Goal: Find specific page/section: Find specific page/section

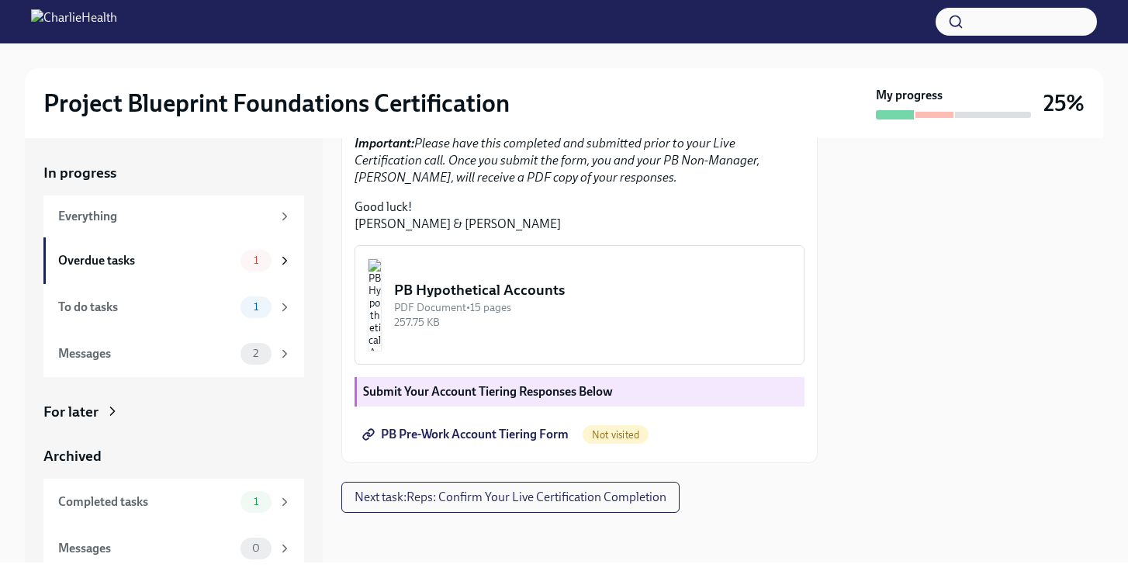
scroll to position [456, 0]
click at [533, 438] on span "PB Pre-Work Account Tiering Form" at bounding box center [466, 435] width 203 height 16
click at [931, 116] on div at bounding box center [935, 115] width 38 height 6
click at [898, 114] on div at bounding box center [895, 114] width 38 height 9
click at [248, 261] on span "1" at bounding box center [255, 260] width 23 height 12
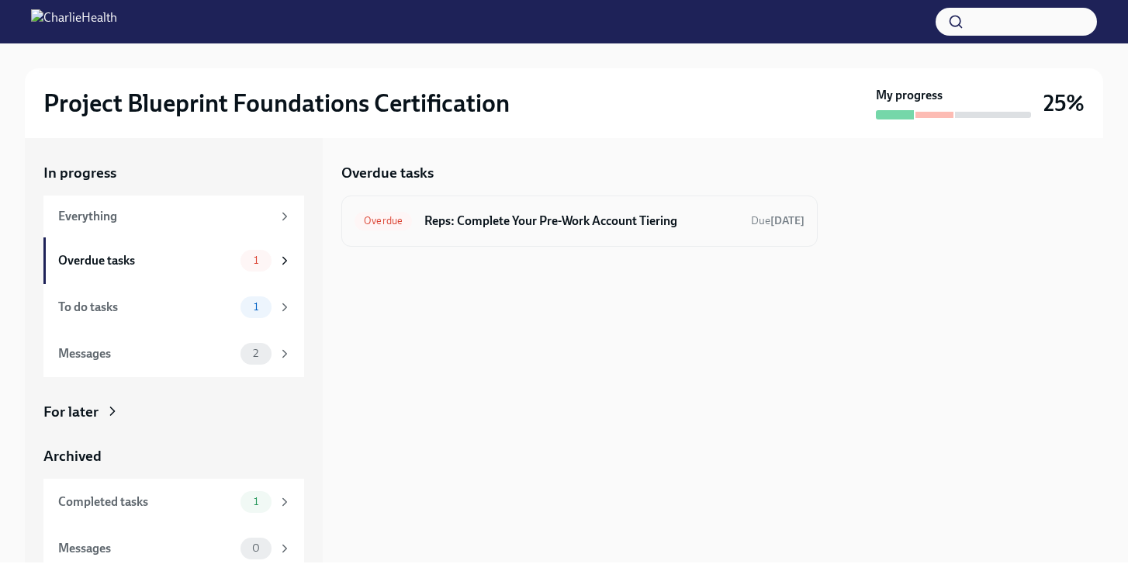
click at [535, 222] on h6 "Reps: Complete Your Pre-Work Account Tiering" at bounding box center [581, 221] width 314 height 17
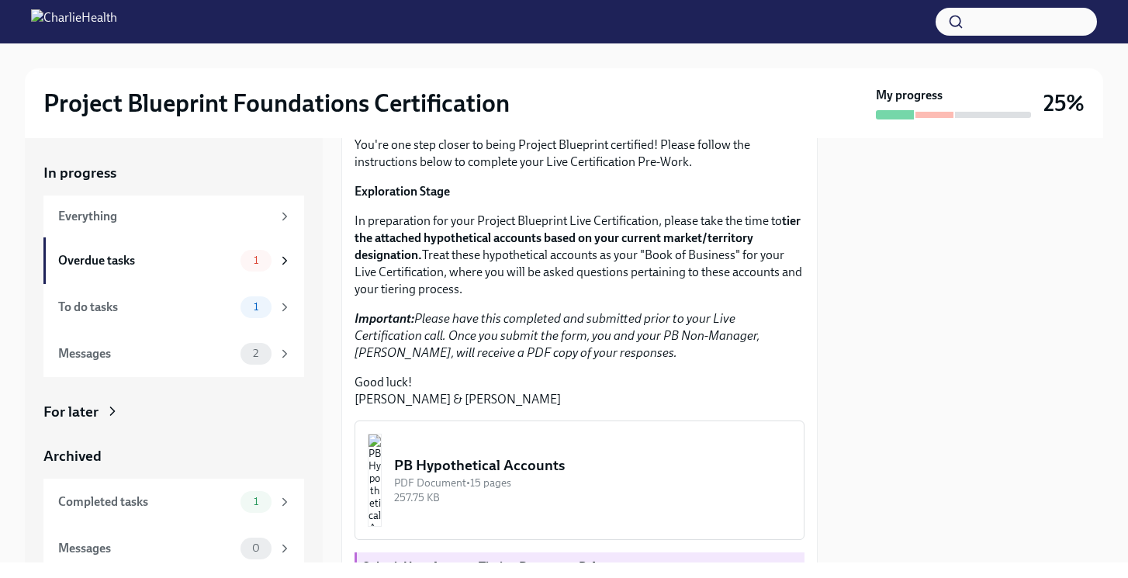
scroll to position [167, 0]
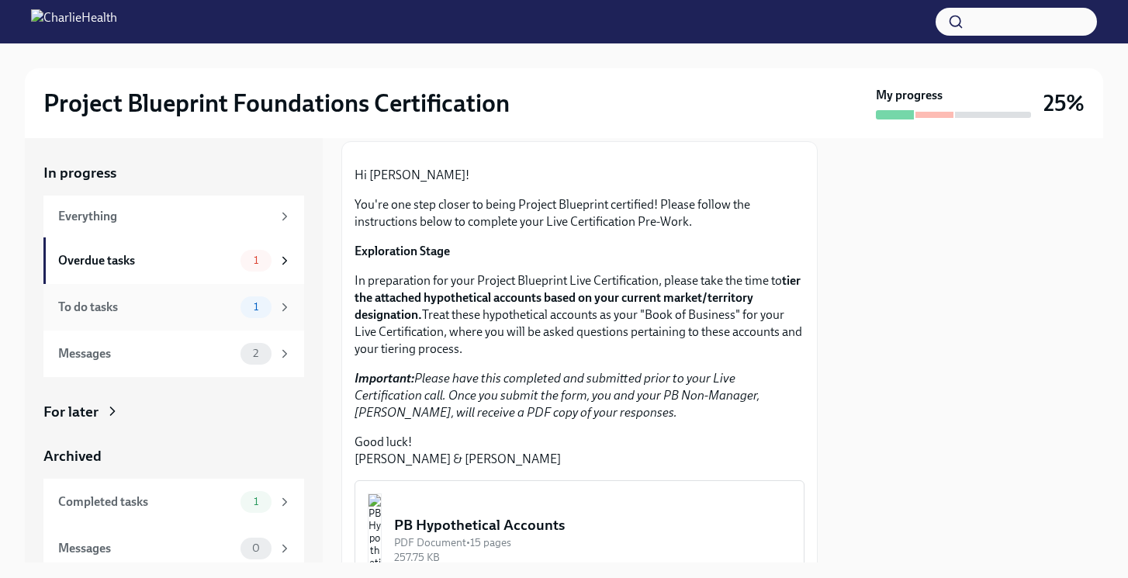
scroll to position [114, 0]
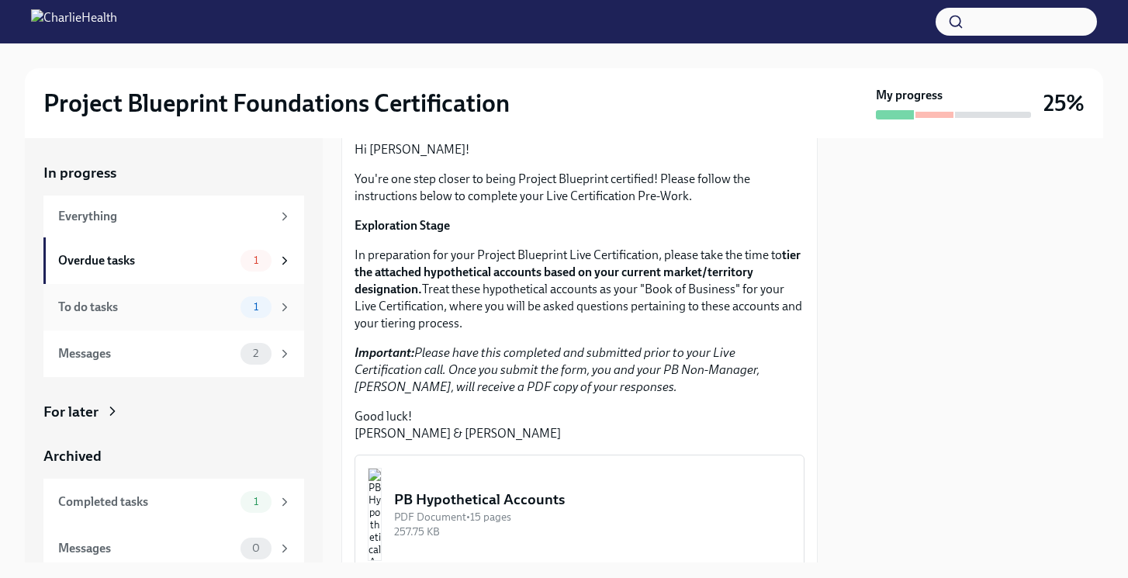
click at [211, 315] on div "To do tasks" at bounding box center [146, 307] width 176 height 17
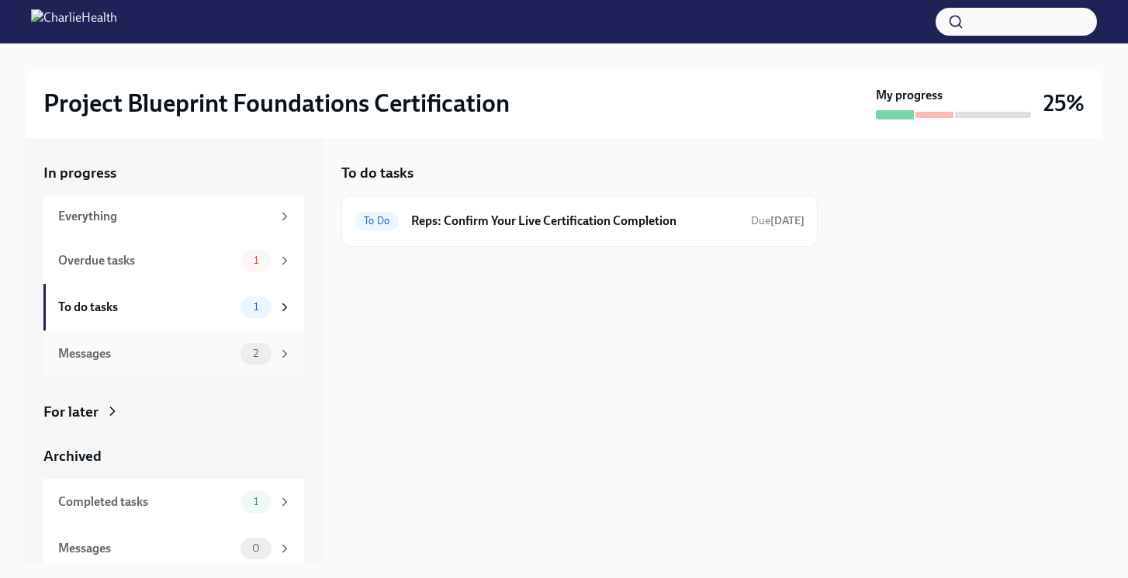
click at [179, 376] on div "Messages 2" at bounding box center [173, 354] width 261 height 47
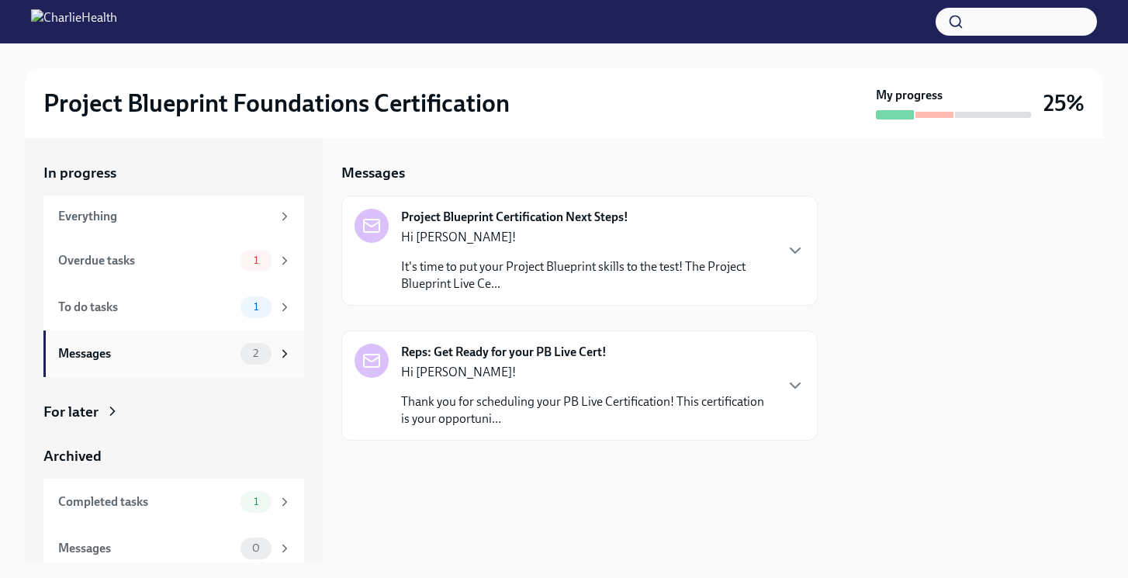
click at [186, 355] on div "Messages" at bounding box center [146, 353] width 176 height 17
